Goal: Task Accomplishment & Management: Use online tool/utility

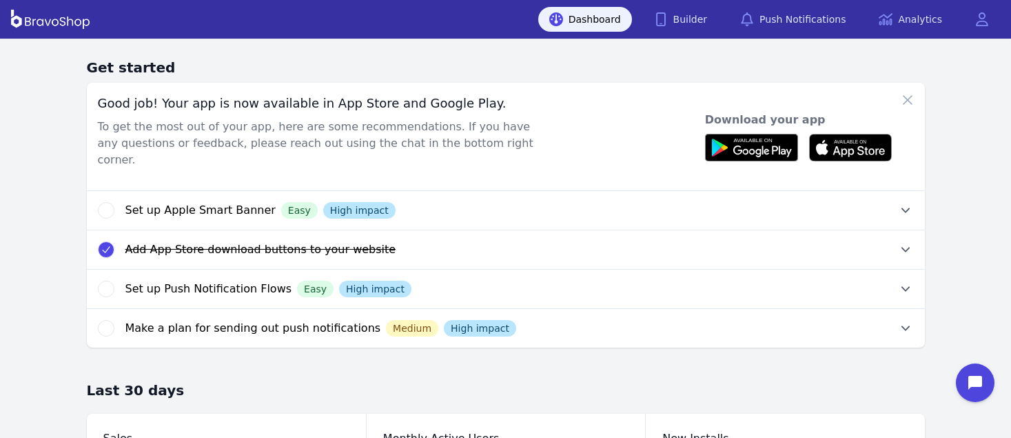
click at [902, 247] on icon "button" at bounding box center [906, 249] width 8 height 5
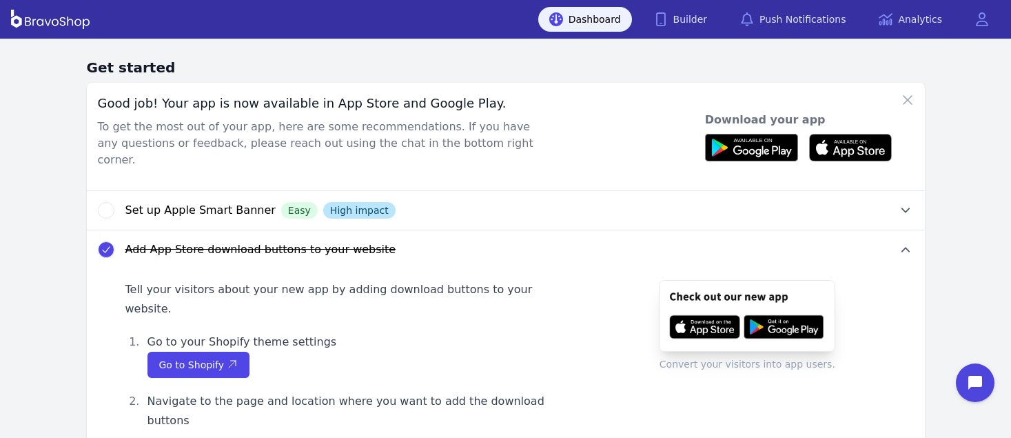
click at [109, 244] on icon "button" at bounding box center [106, 249] width 11 height 11
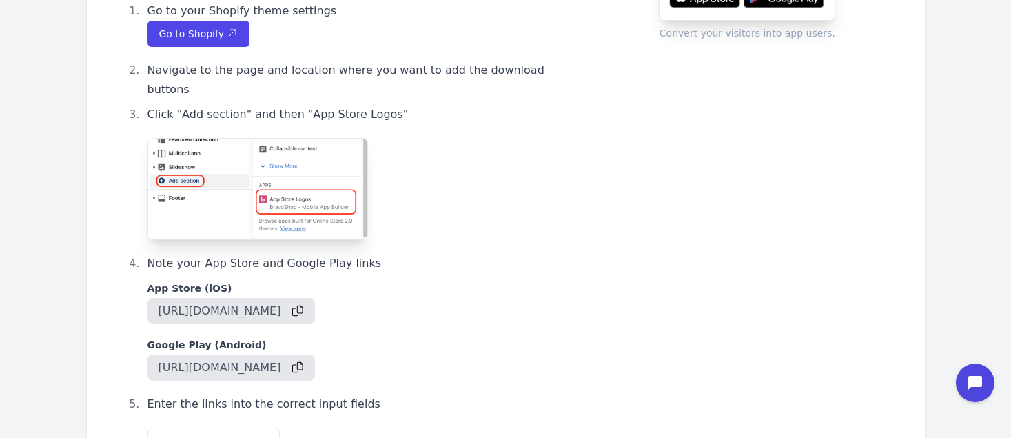
scroll to position [330, 0]
click at [303, 306] on icon "button" at bounding box center [297, 312] width 11 height 12
click at [303, 363] on icon "button" at bounding box center [297, 369] width 11 height 12
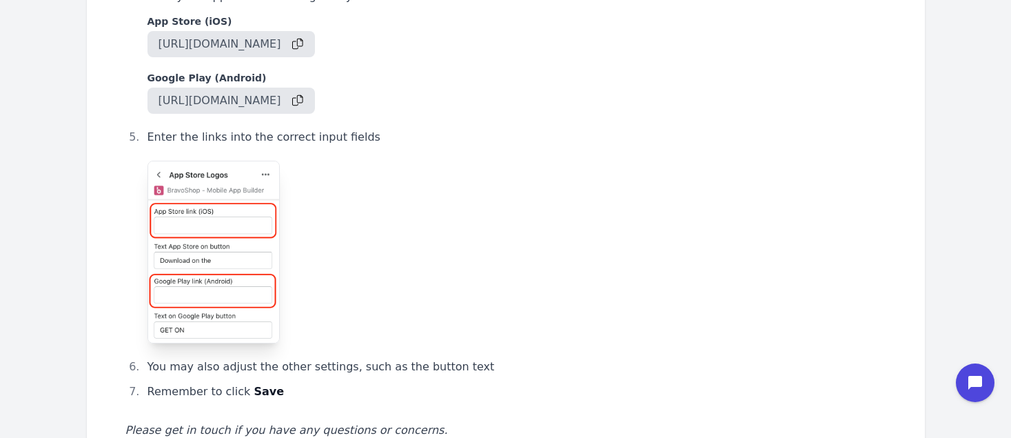
scroll to position [600, 0]
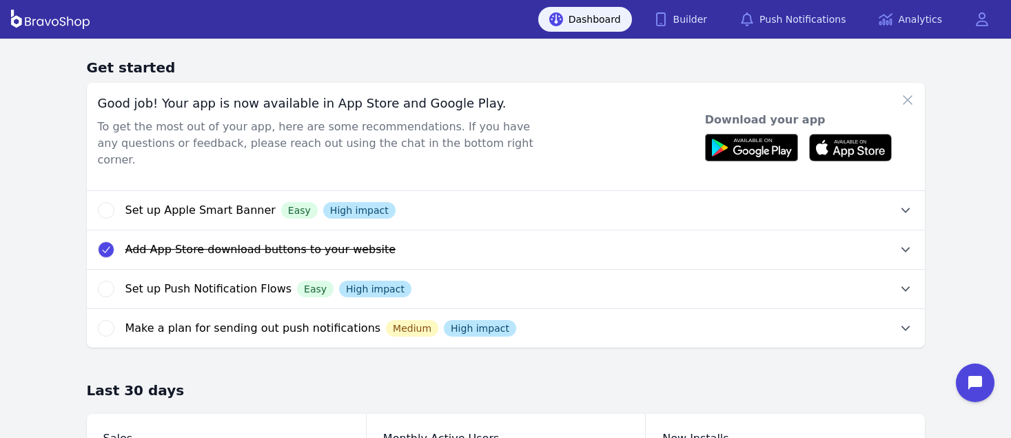
click at [902, 247] on icon "button" at bounding box center [906, 249] width 8 height 5
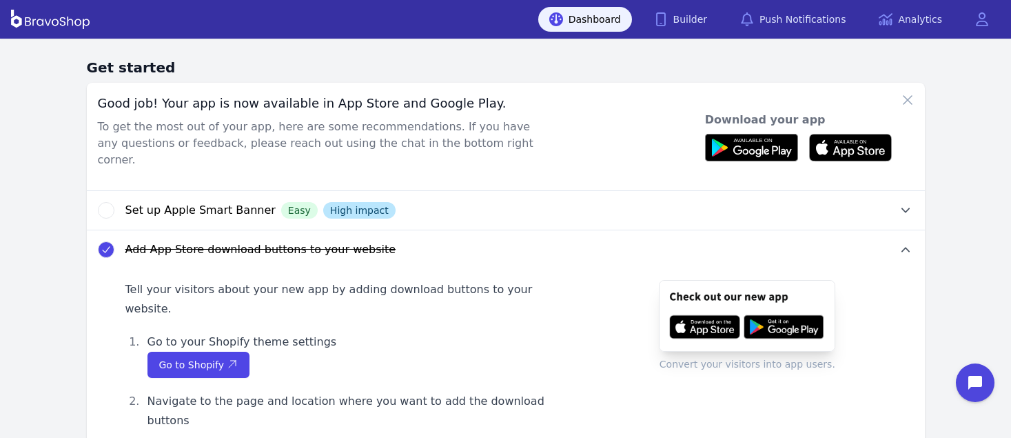
click at [109, 244] on icon "button" at bounding box center [106, 249] width 11 height 11
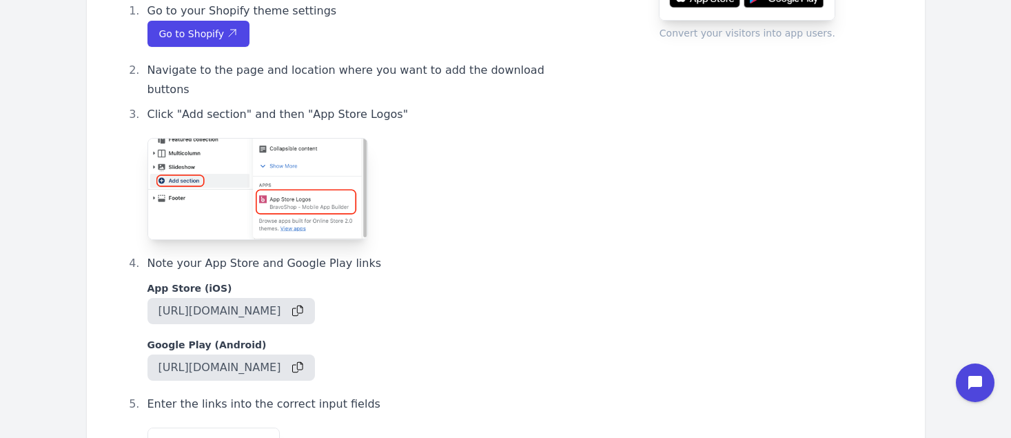
scroll to position [330, 0]
click at [303, 306] on icon "button" at bounding box center [297, 312] width 11 height 12
click at [303, 363] on icon "button" at bounding box center [297, 369] width 11 height 12
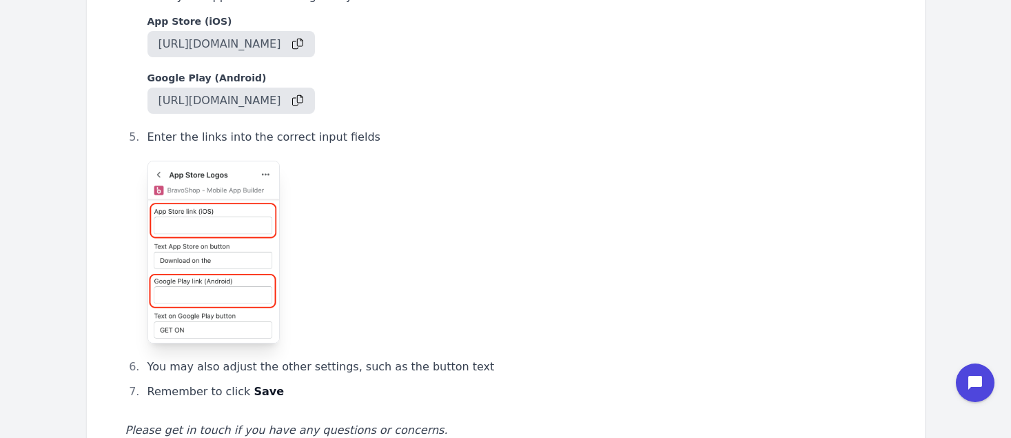
scroll to position [600, 0]
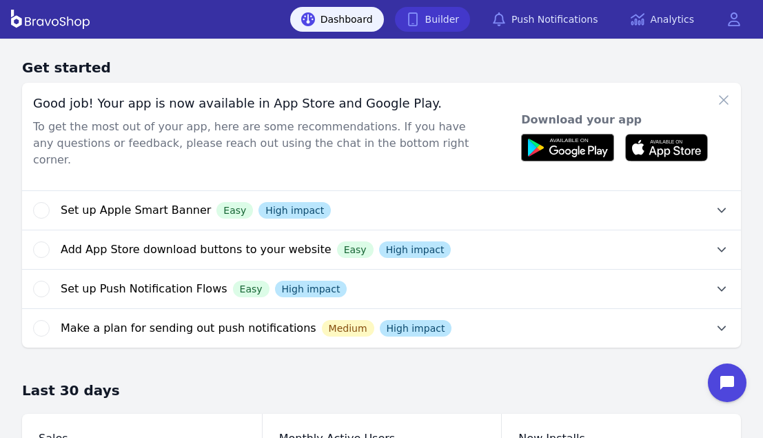
click at [420, 18] on icon at bounding box center [413, 19] width 14 height 14
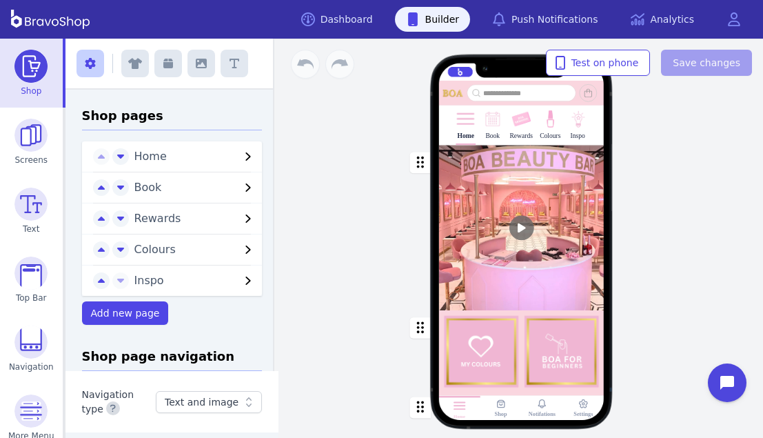
click at [517, 112] on img at bounding box center [521, 119] width 20 height 20
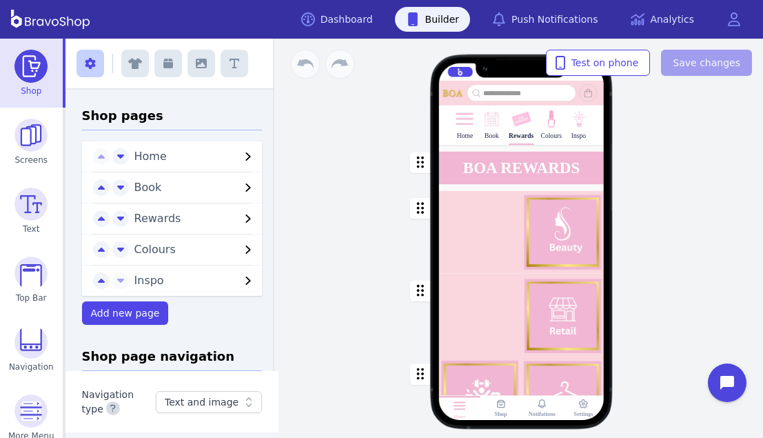
click at [497, 252] on div "button" at bounding box center [521, 232] width 165 height 82
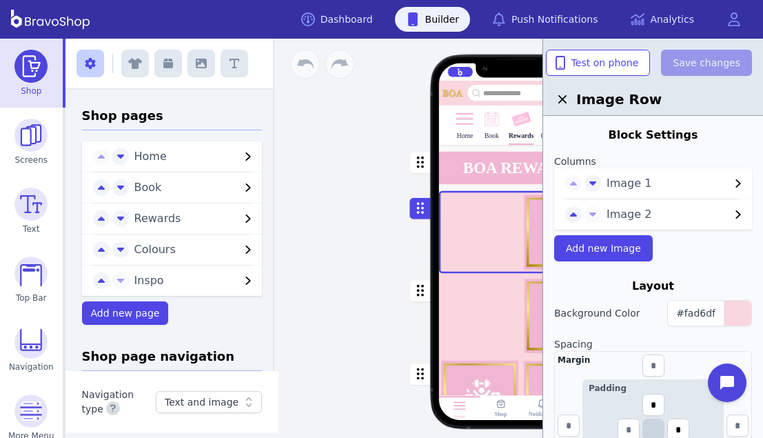
click at [480, 334] on div "button" at bounding box center [521, 314] width 165 height 83
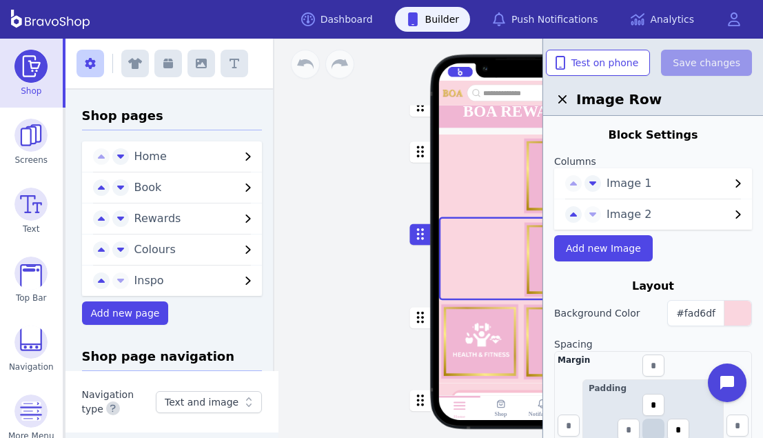
scroll to position [94, 0]
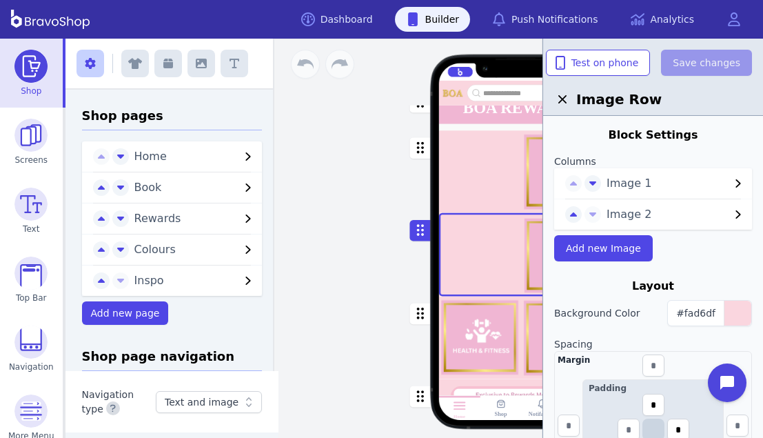
click at [685, 185] on span "Image 1" at bounding box center [668, 183] width 123 height 17
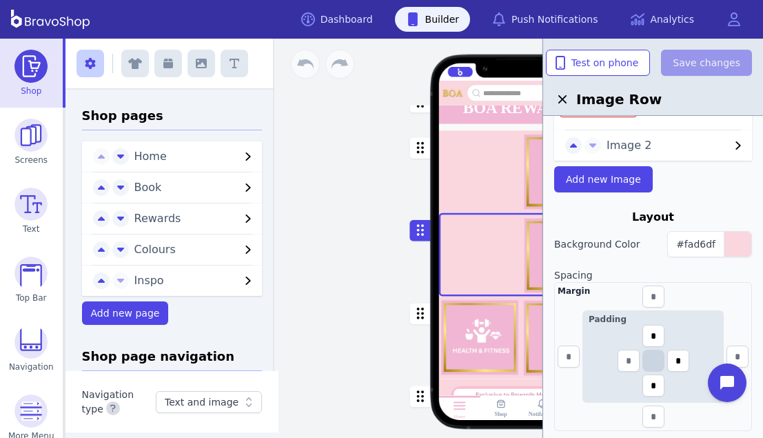
click at [683, 152] on span "Image 2" at bounding box center [668, 145] width 123 height 17
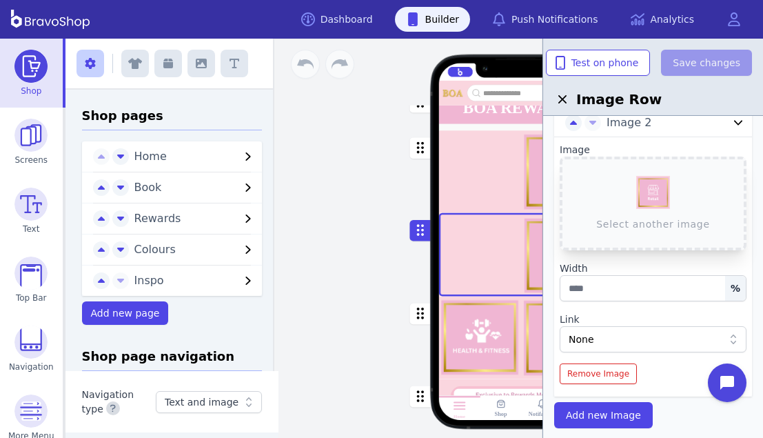
scroll to position [93, 0]
click at [472, 341] on div "button" at bounding box center [521, 337] width 165 height 83
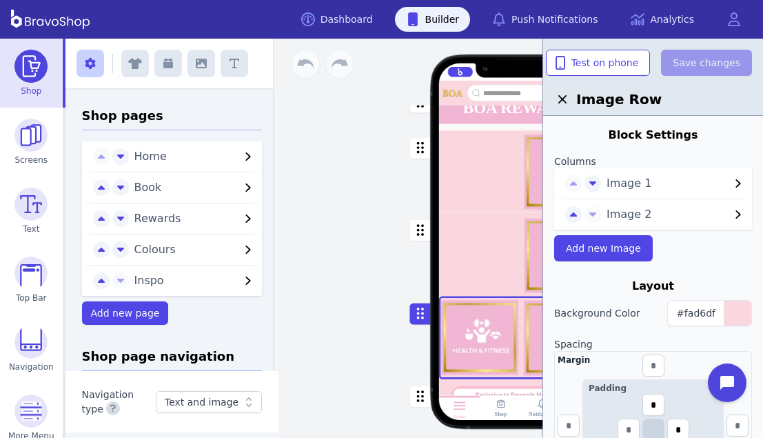
click at [487, 243] on div "button" at bounding box center [521, 254] width 165 height 83
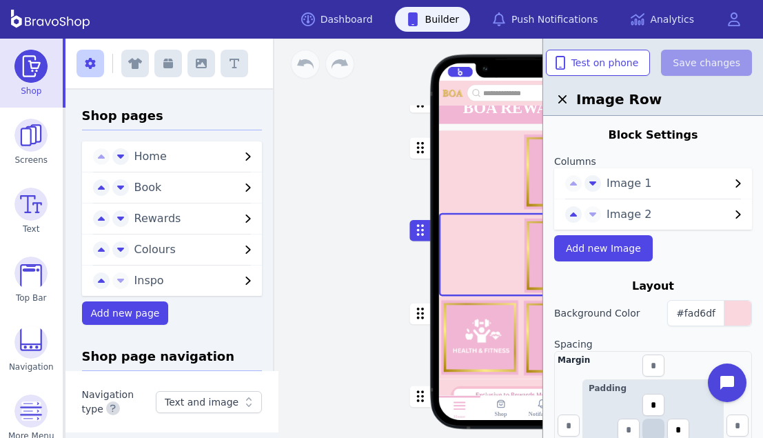
click at [706, 180] on span "Image 1" at bounding box center [668, 183] width 123 height 17
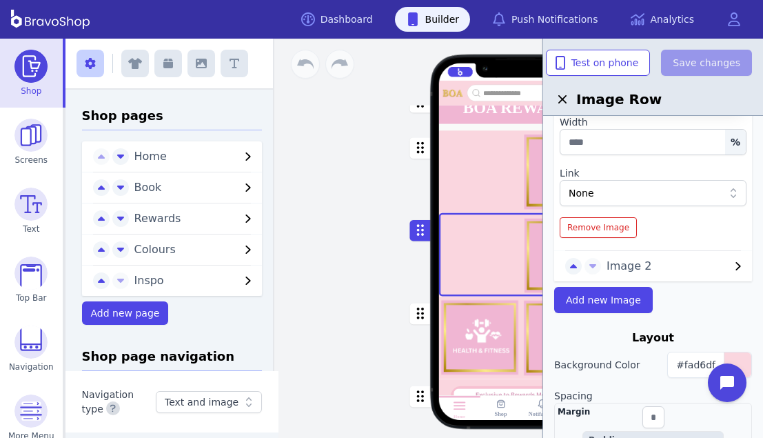
scroll to position [239, 0]
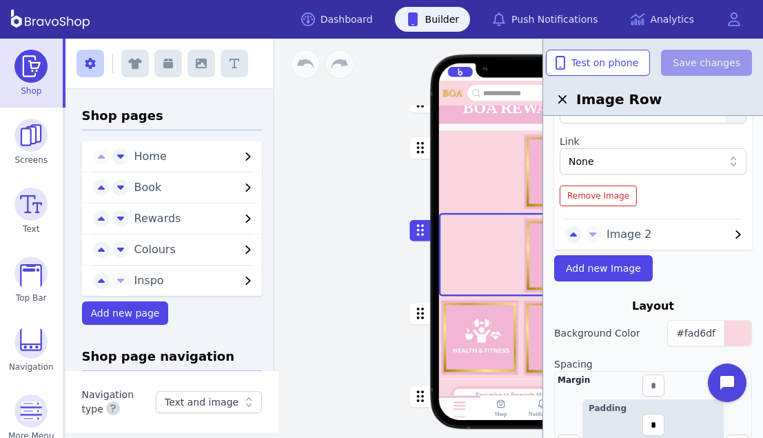
click at [708, 227] on span "Image 2" at bounding box center [668, 234] width 123 height 17
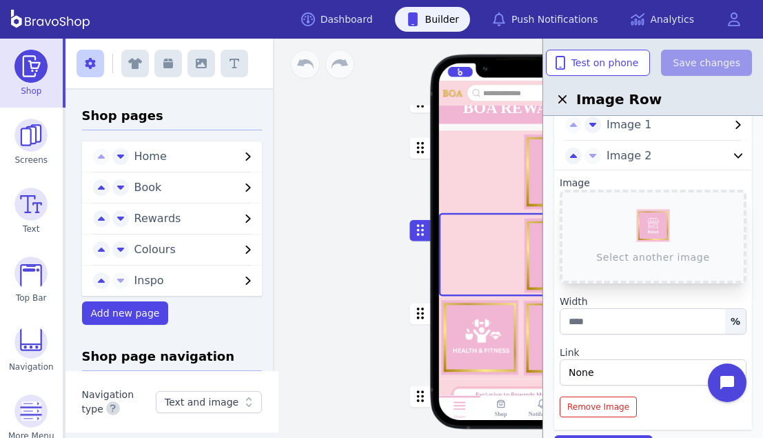
scroll to position [61, 0]
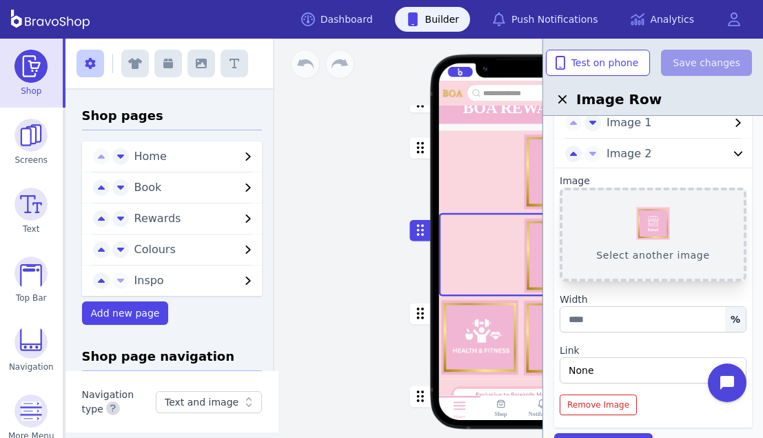
click at [657, 236] on button "Select another image" at bounding box center [653, 235] width 187 height 94
click at [659, 227] on button "Select another image" at bounding box center [653, 235] width 187 height 94
click at [668, 225] on button "Select another image" at bounding box center [653, 235] width 187 height 94
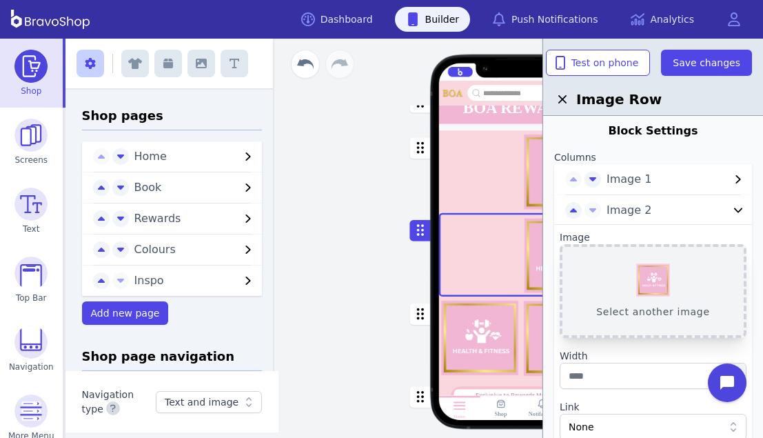
scroll to position [7, 0]
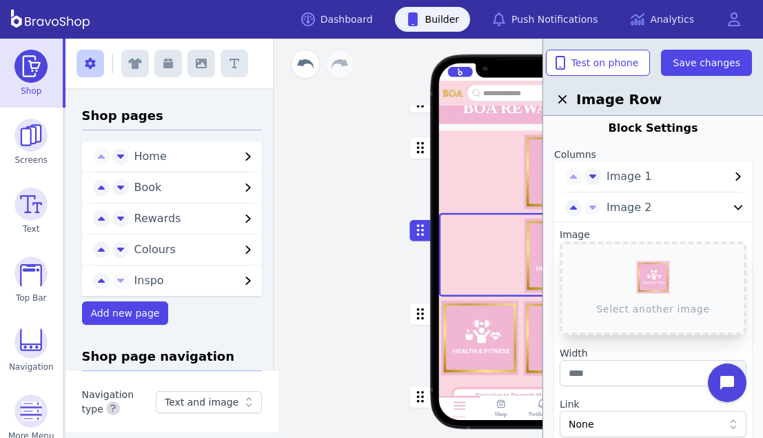
click at [685, 209] on span "Image 2" at bounding box center [668, 207] width 123 height 17
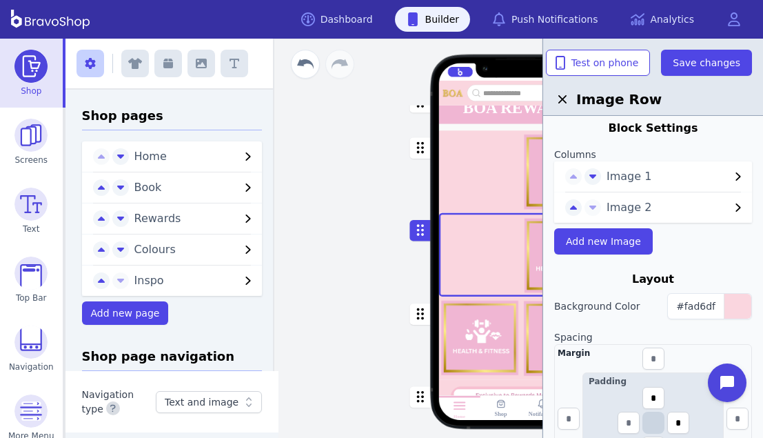
click at [684, 207] on span "Image 2" at bounding box center [668, 207] width 123 height 17
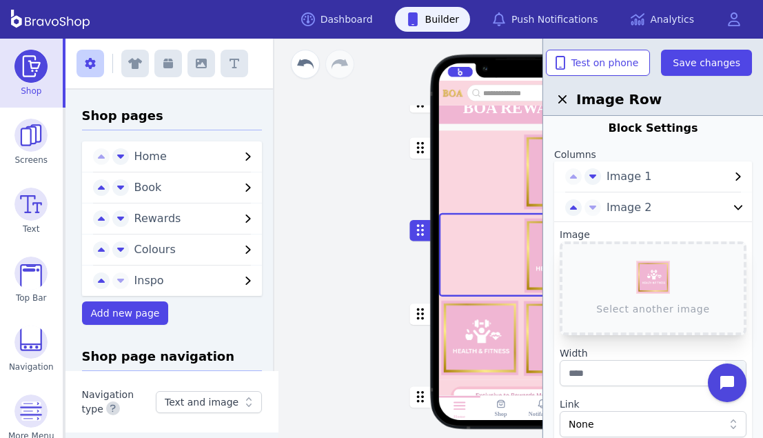
click at [674, 181] on span "Image 1" at bounding box center [668, 176] width 123 height 17
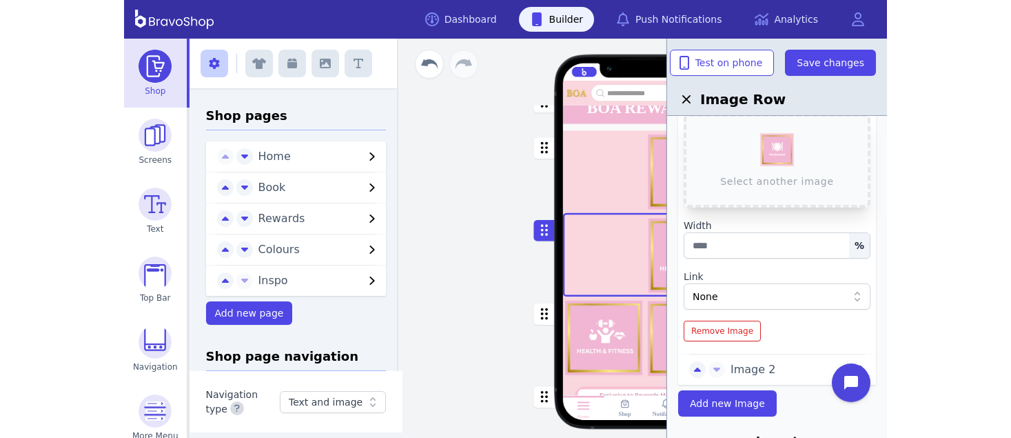
scroll to position [102, 0]
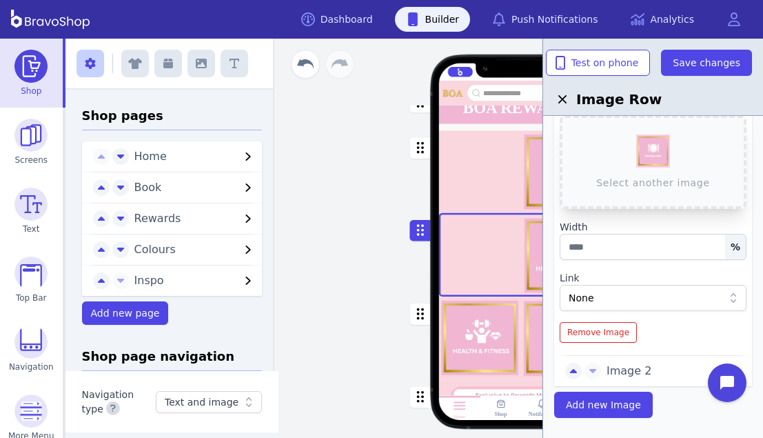
click at [514, 330] on div "button" at bounding box center [521, 337] width 165 height 83
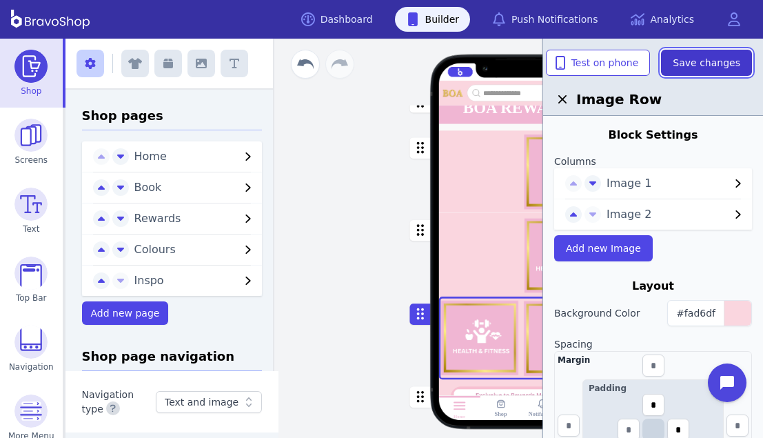
click at [699, 65] on span "Save changes" at bounding box center [707, 63] width 68 height 14
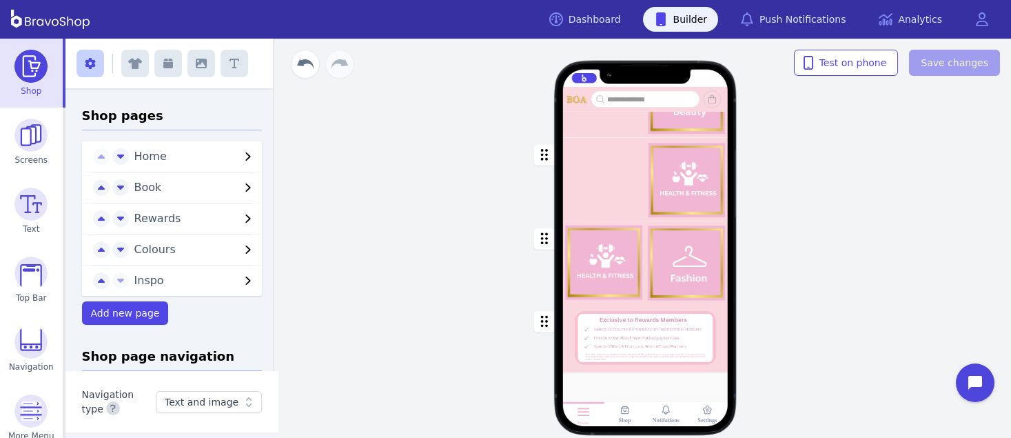
scroll to position [221, 0]
click at [613, 268] on div "button" at bounding box center [645, 263] width 165 height 83
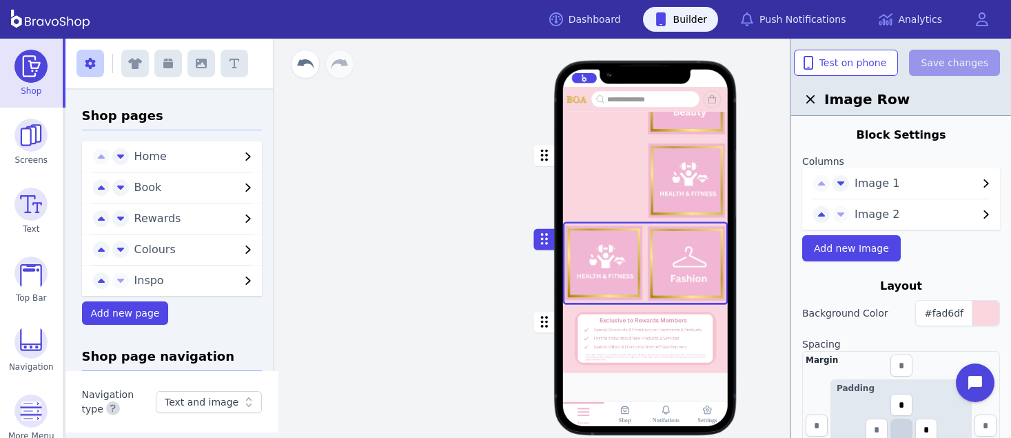
click at [763, 180] on span "Image 1" at bounding box center [916, 183] width 123 height 17
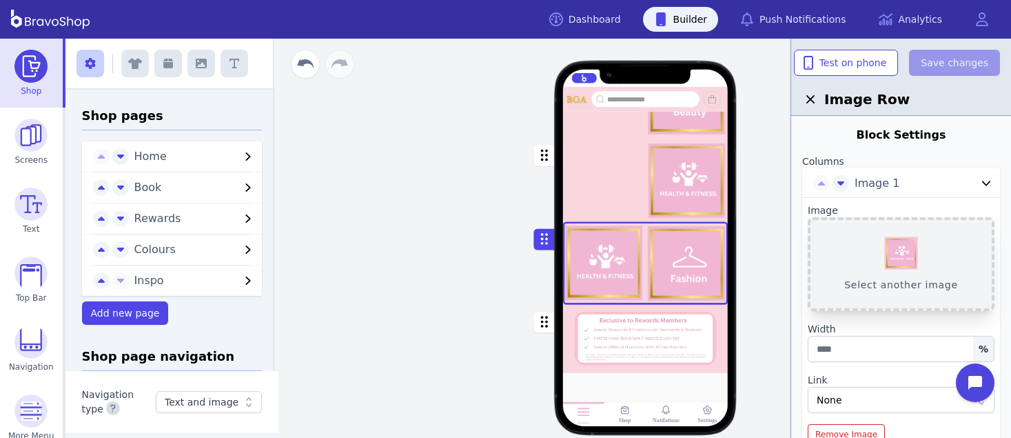
click at [763, 254] on button "Select another image" at bounding box center [901, 264] width 187 height 94
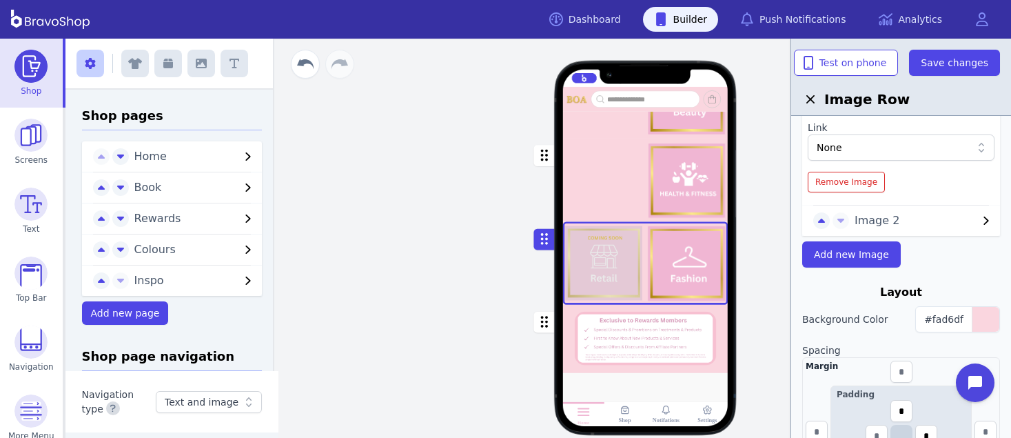
scroll to position [209, 0]
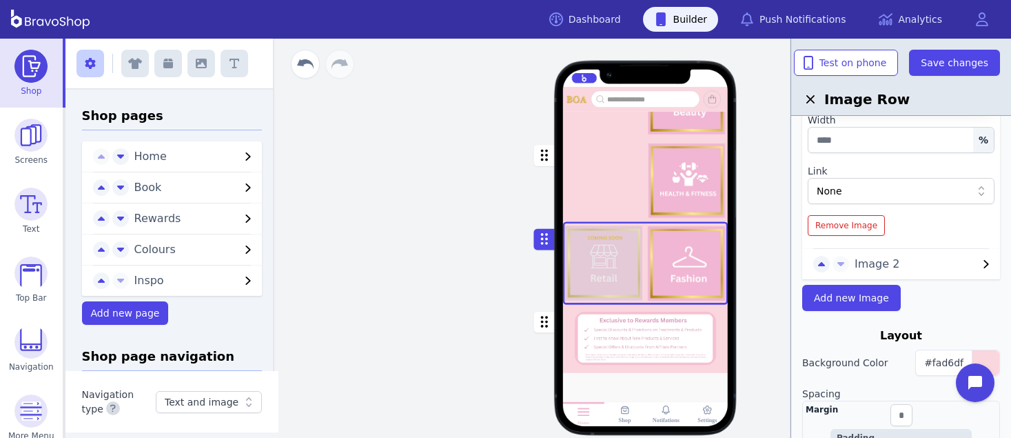
click at [763, 264] on span "Image 2" at bounding box center [916, 264] width 123 height 17
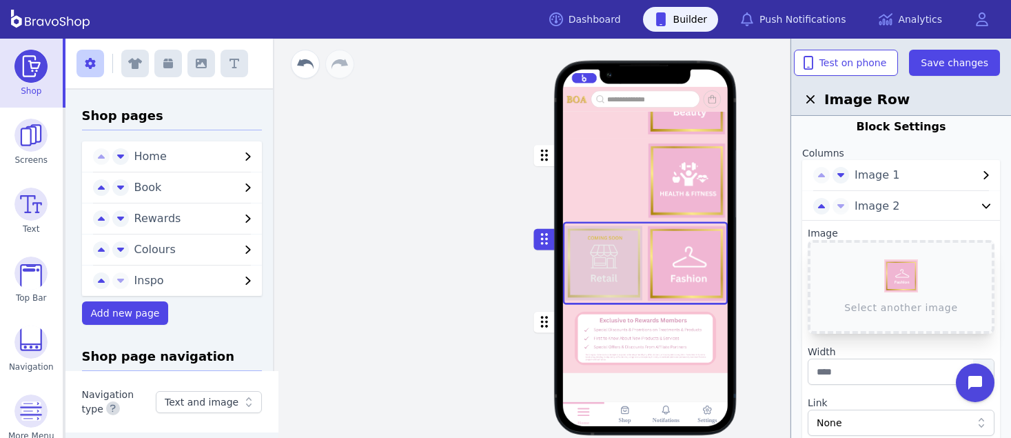
scroll to position [12, 0]
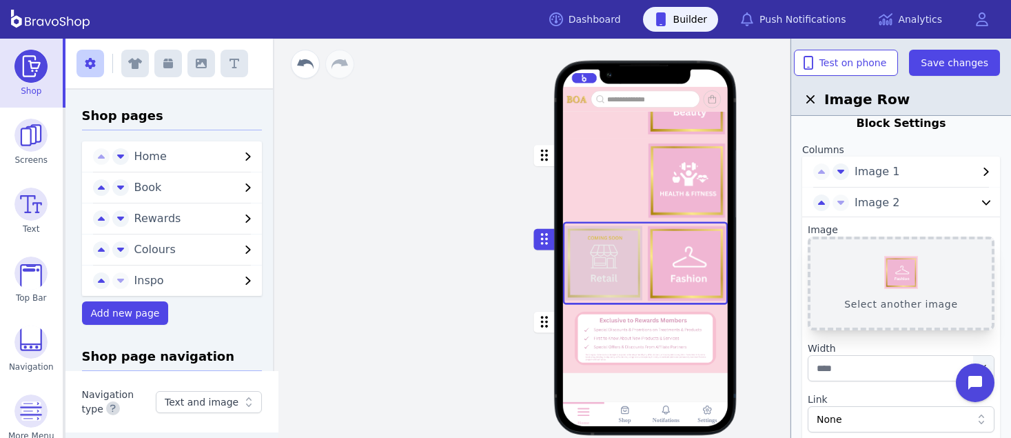
click at [763, 267] on button "Select another image" at bounding box center [901, 283] width 187 height 94
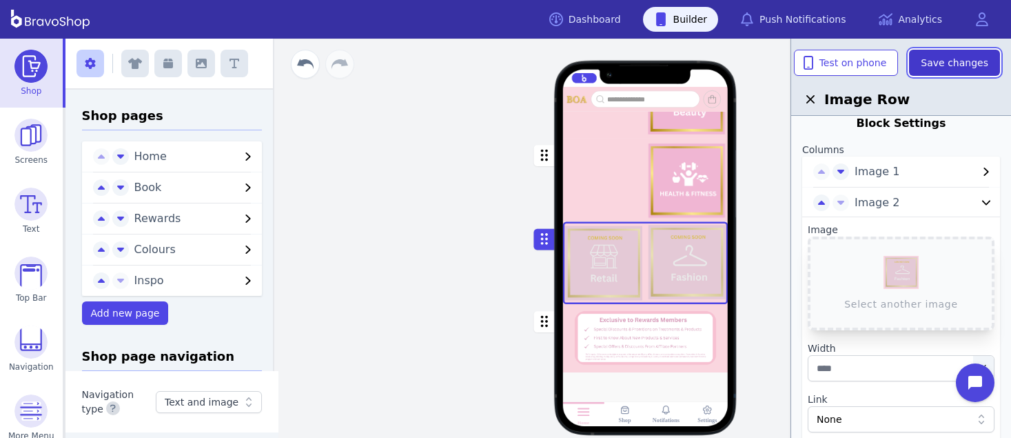
click at [763, 62] on span "Save changes" at bounding box center [955, 63] width 68 height 14
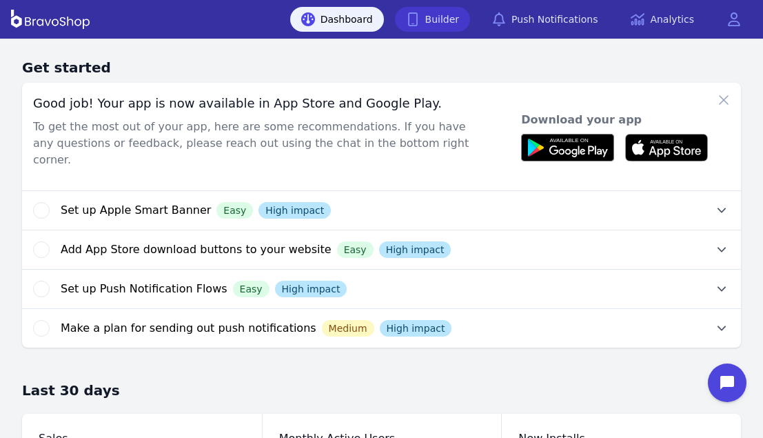
click at [420, 18] on icon at bounding box center [413, 19] width 14 height 14
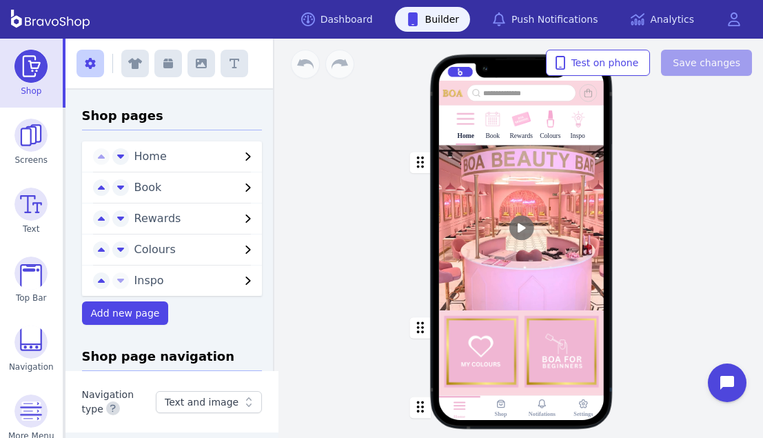
click at [517, 112] on img at bounding box center [521, 119] width 20 height 20
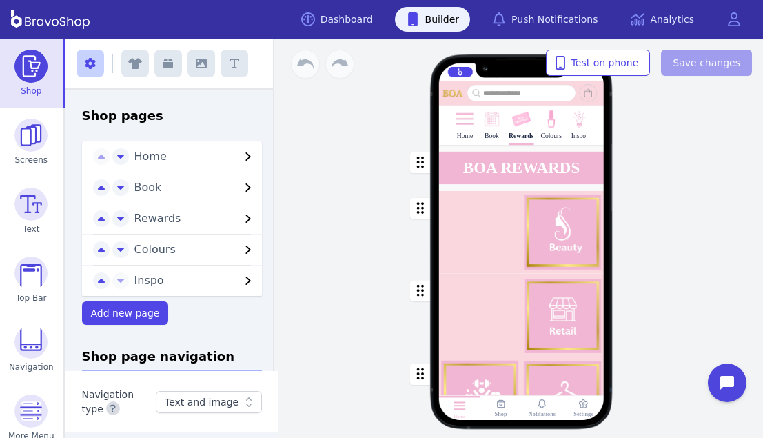
click at [497, 252] on div "button" at bounding box center [521, 232] width 165 height 82
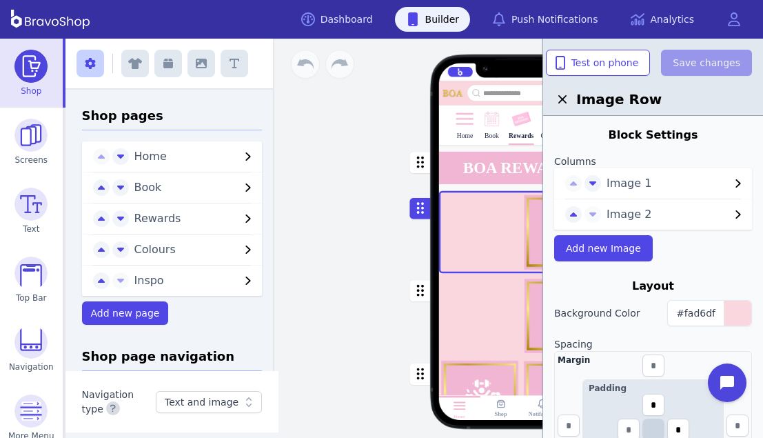
click at [480, 334] on div "button" at bounding box center [521, 314] width 165 height 83
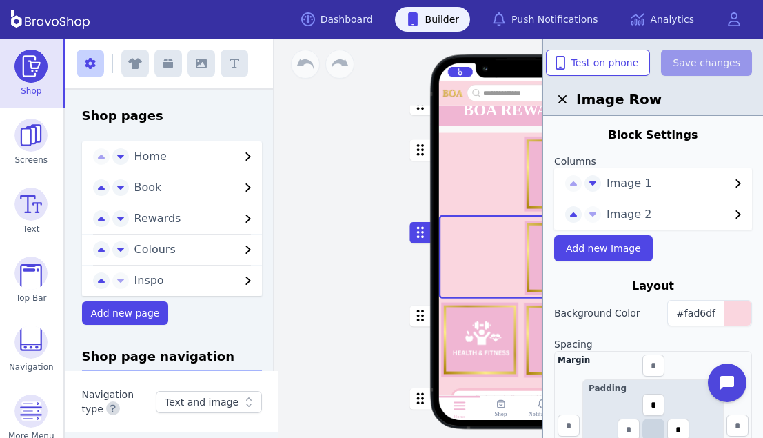
scroll to position [94, 0]
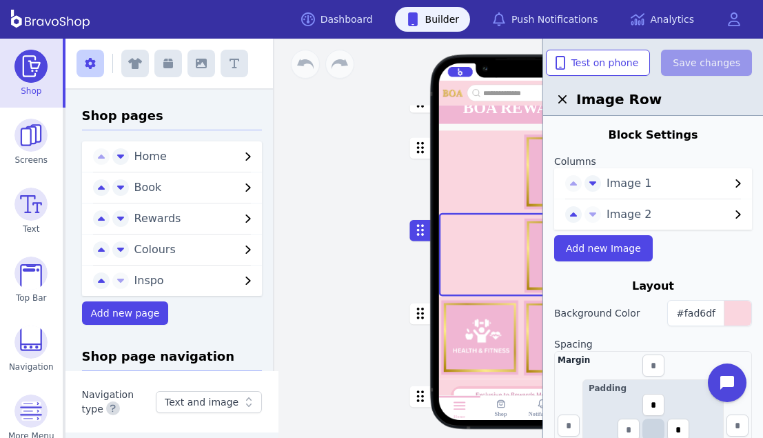
click at [685, 185] on span "Image 1" at bounding box center [668, 183] width 123 height 17
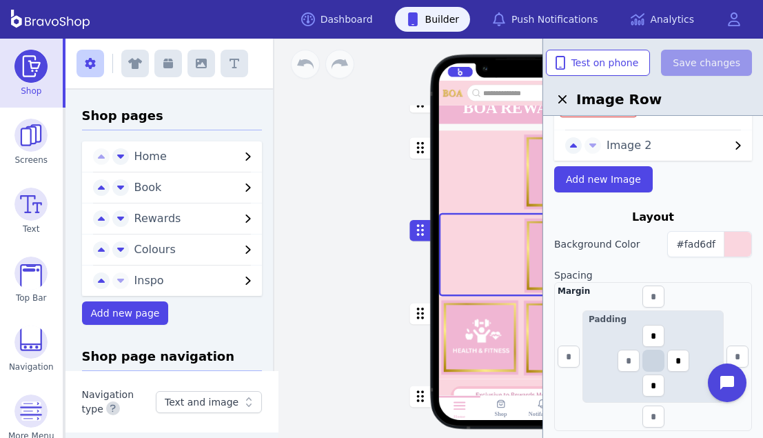
click at [683, 152] on span "Image 2" at bounding box center [668, 145] width 123 height 17
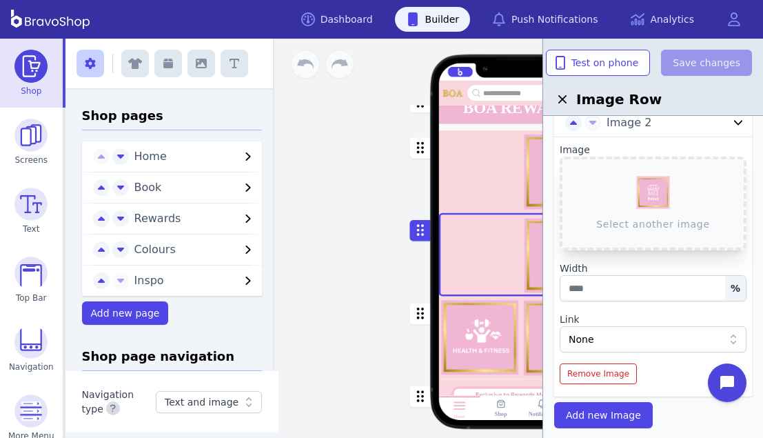
scroll to position [93, 0]
click at [472, 341] on div "button" at bounding box center [521, 337] width 165 height 83
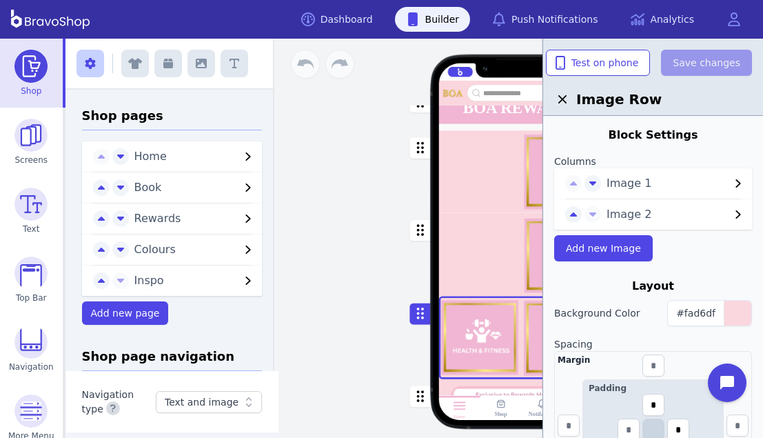
click at [487, 243] on div "button" at bounding box center [521, 254] width 165 height 83
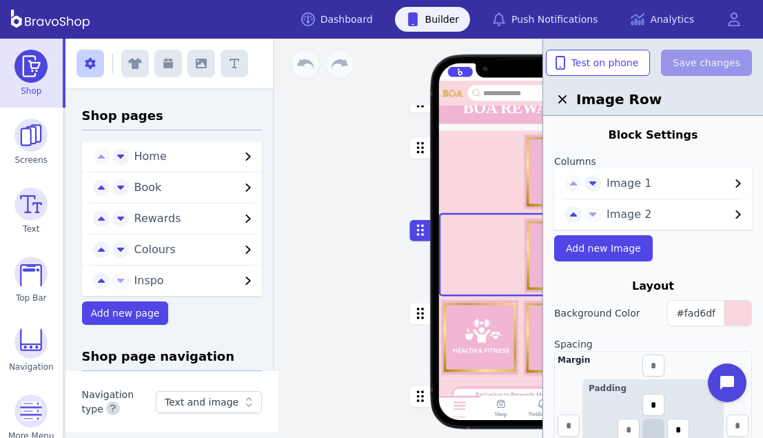
click at [706, 180] on span "Image 1" at bounding box center [668, 183] width 123 height 17
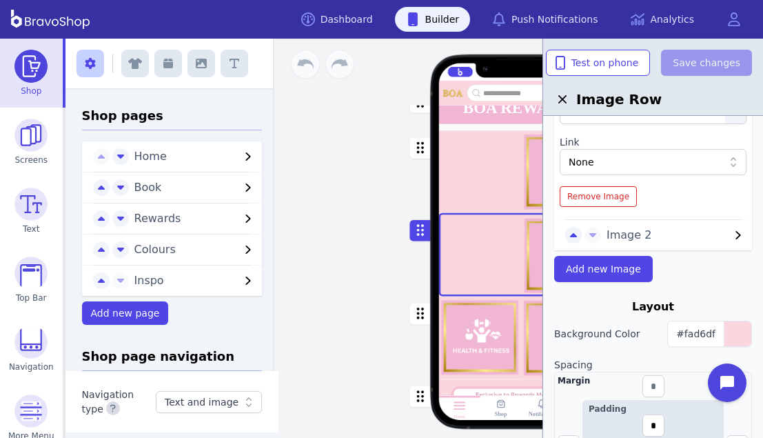
scroll to position [239, 0]
click at [708, 227] on span "Image 2" at bounding box center [668, 234] width 123 height 17
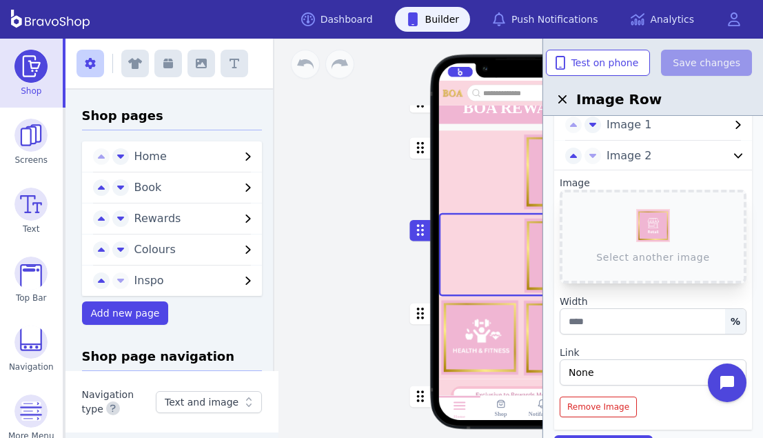
scroll to position [61, 0]
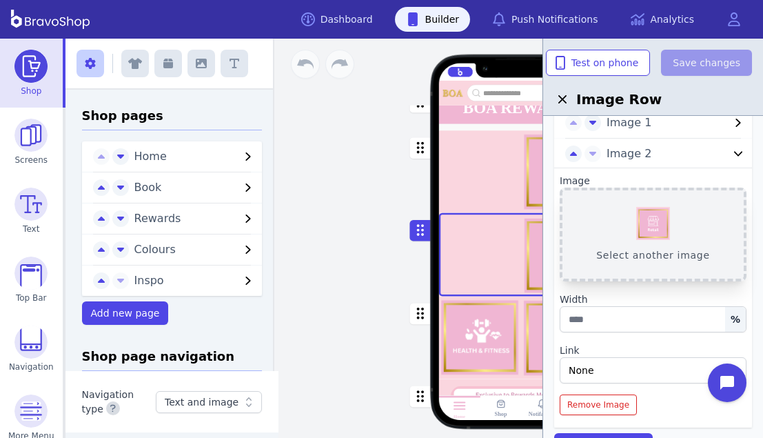
click at [657, 236] on button "Select another image" at bounding box center [653, 235] width 187 height 94
click at [659, 227] on button "Select another image" at bounding box center [653, 235] width 187 height 94
click at [668, 225] on button "Select another image" at bounding box center [653, 235] width 187 height 94
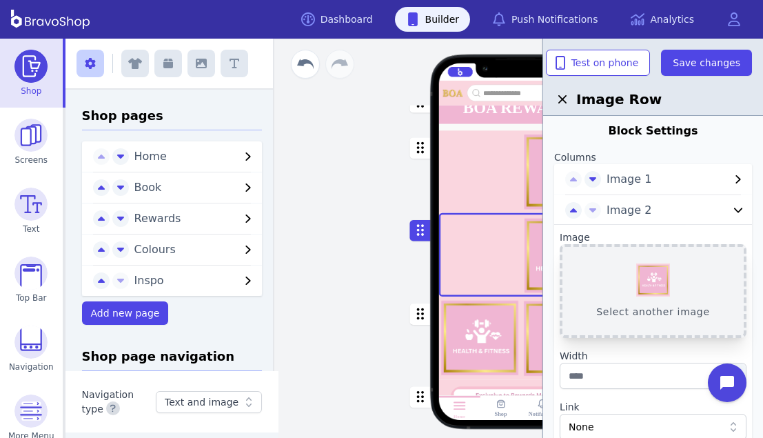
scroll to position [7, 0]
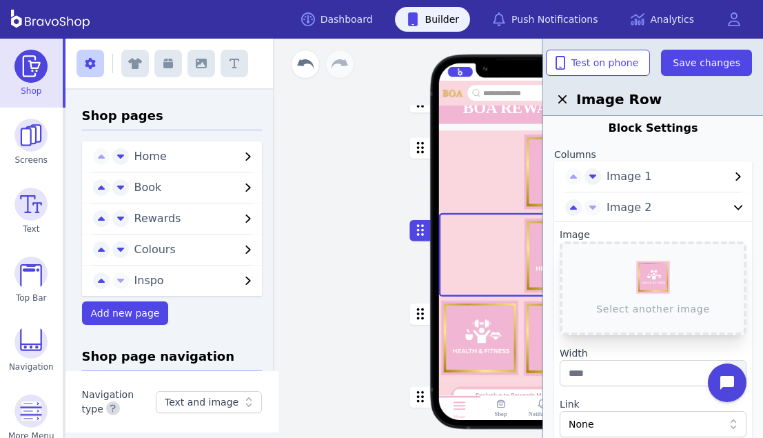
click at [685, 209] on span "Image 2" at bounding box center [668, 207] width 123 height 17
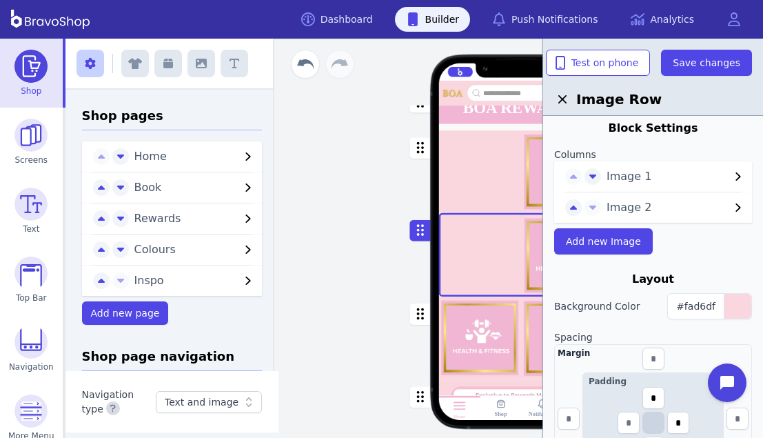
click at [684, 207] on span "Image 2" at bounding box center [668, 207] width 123 height 17
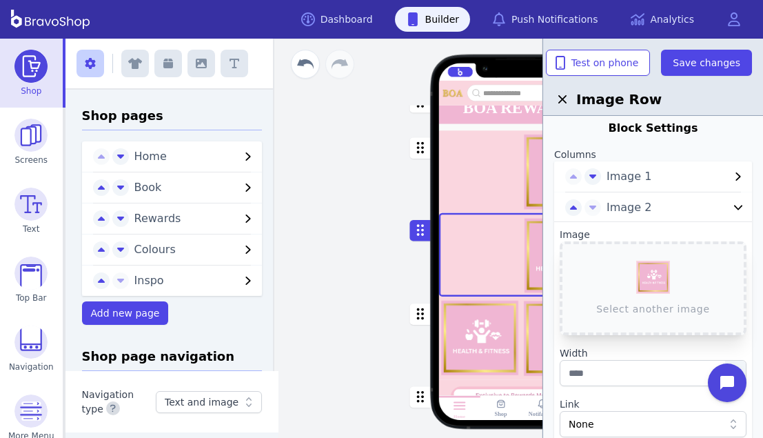
click at [674, 181] on span "Image 1" at bounding box center [668, 176] width 123 height 17
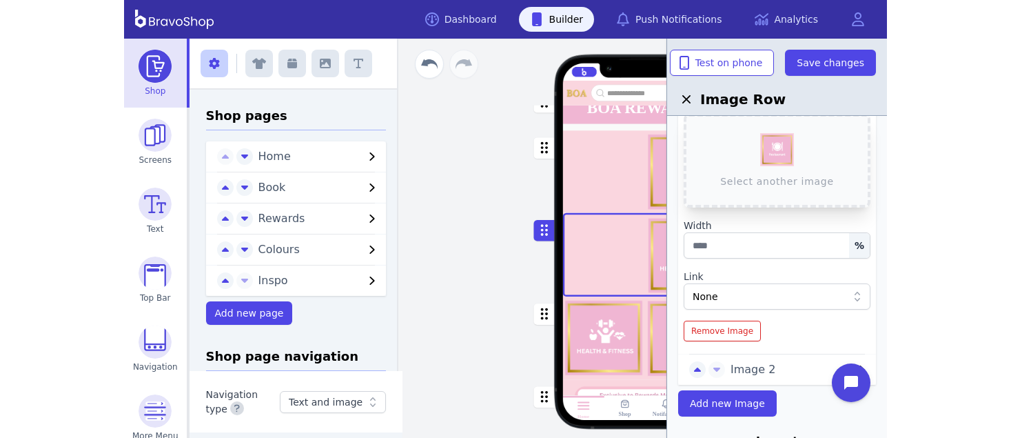
scroll to position [102, 0]
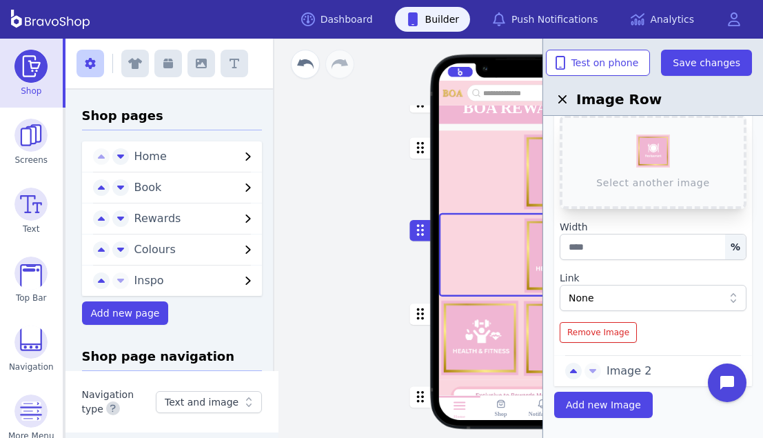
click at [514, 330] on div "button" at bounding box center [521, 337] width 165 height 83
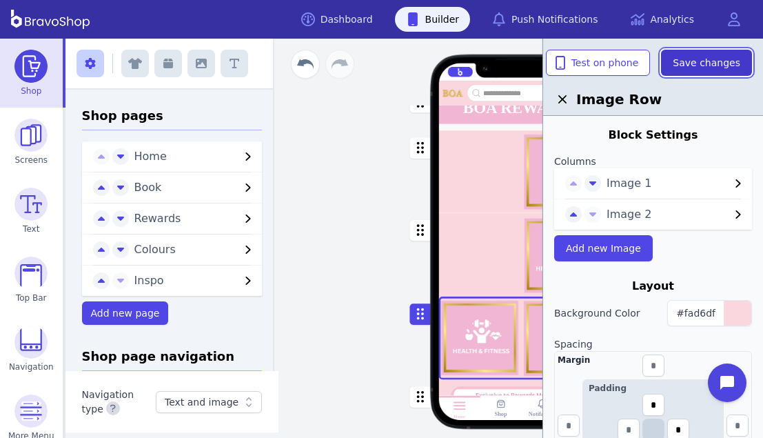
click at [699, 65] on span "Save changes" at bounding box center [707, 63] width 68 height 14
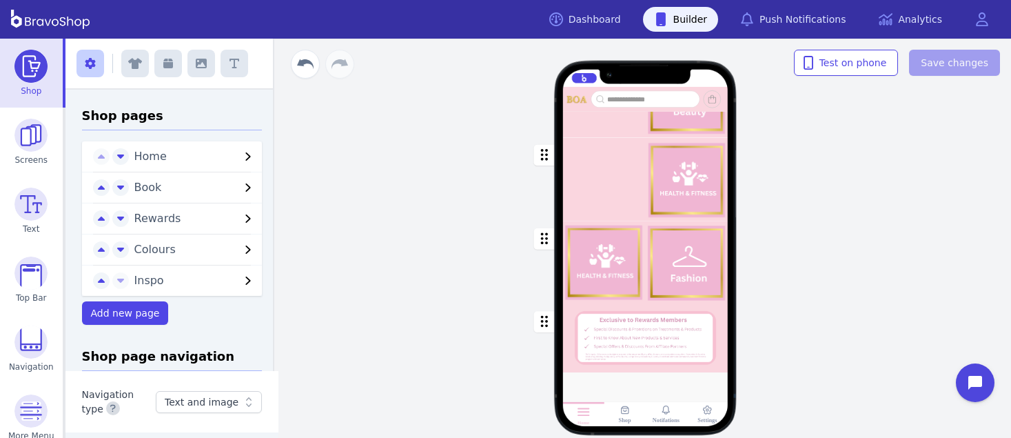
scroll to position [221, 0]
click at [613, 268] on div "button" at bounding box center [645, 263] width 165 height 83
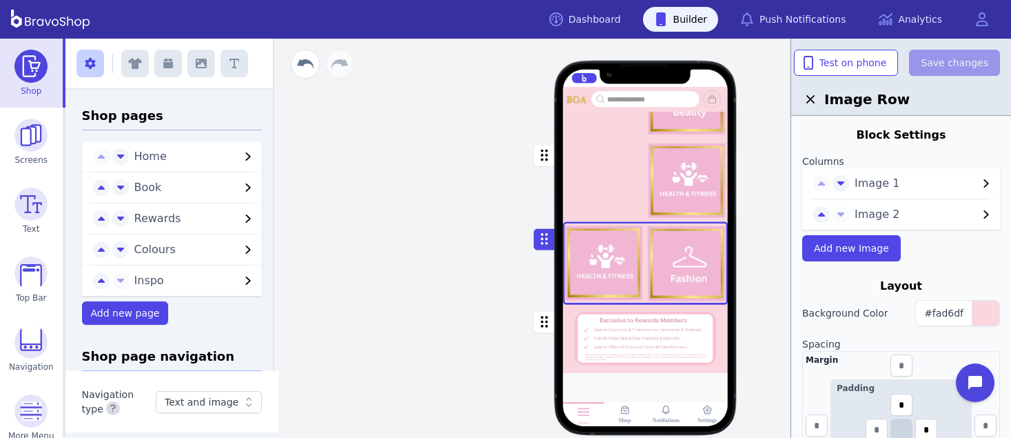
click at [763, 180] on span "Image 1" at bounding box center [916, 183] width 123 height 17
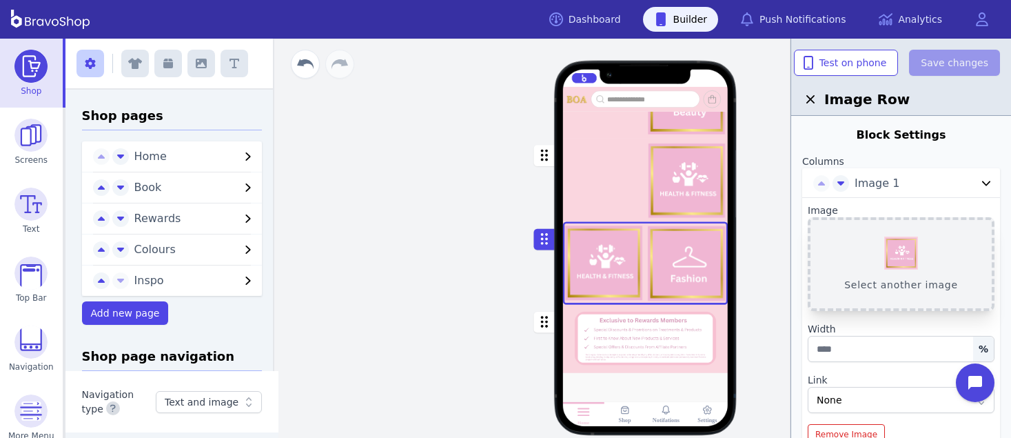
click at [763, 254] on button "Select another image" at bounding box center [901, 264] width 187 height 94
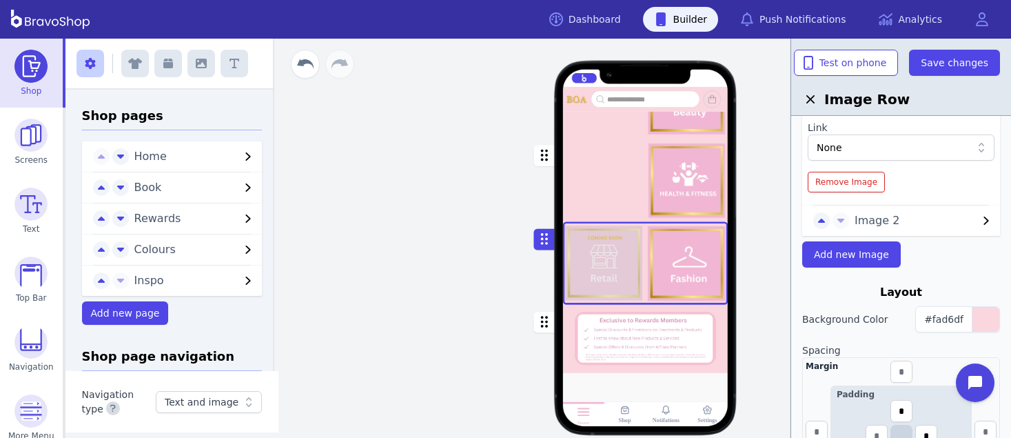
scroll to position [209, 0]
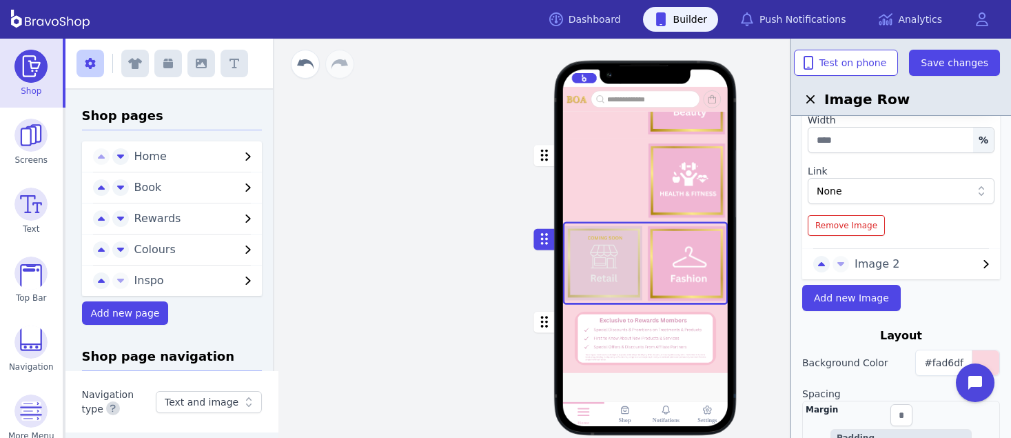
click at [763, 264] on span "Image 2" at bounding box center [916, 264] width 123 height 17
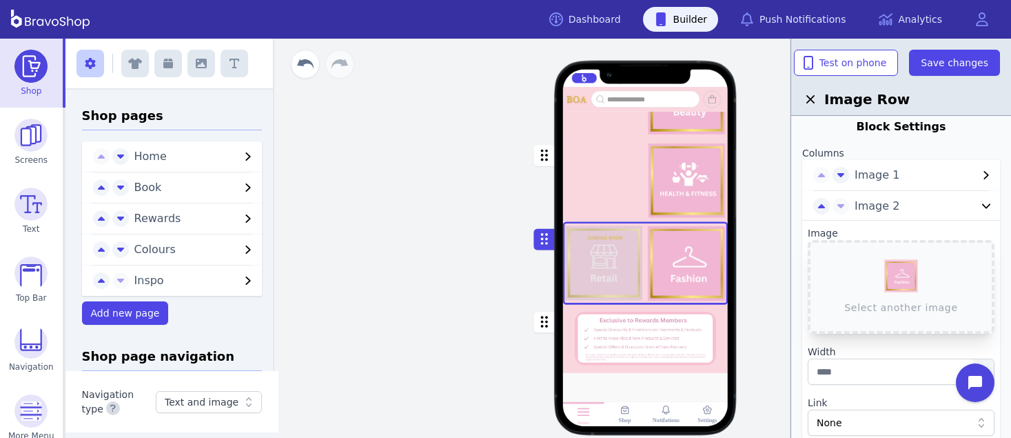
scroll to position [12, 0]
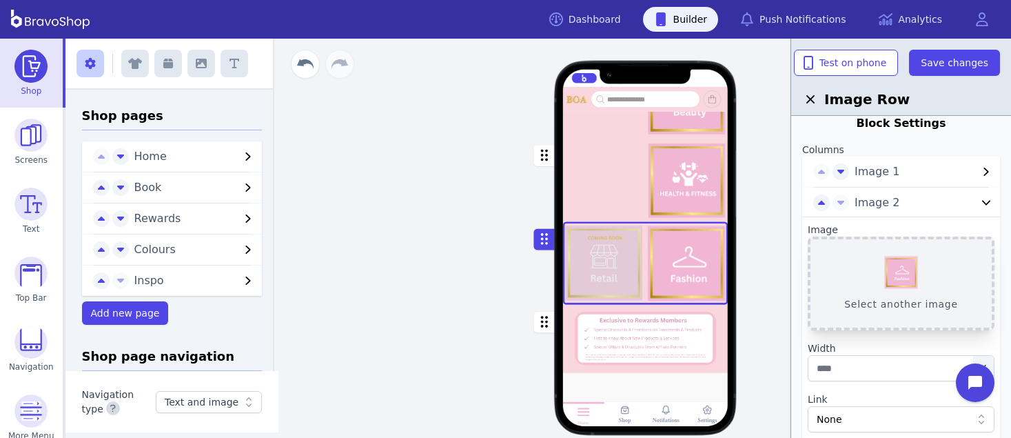
click at [763, 267] on button "Select another image" at bounding box center [901, 283] width 187 height 94
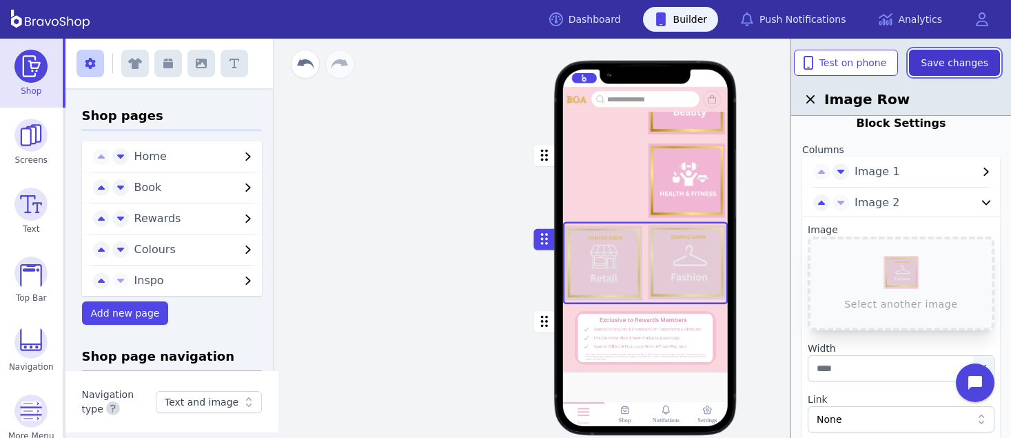
click at [763, 62] on span "Save changes" at bounding box center [955, 63] width 68 height 14
